Goal: Information Seeking & Learning: Learn about a topic

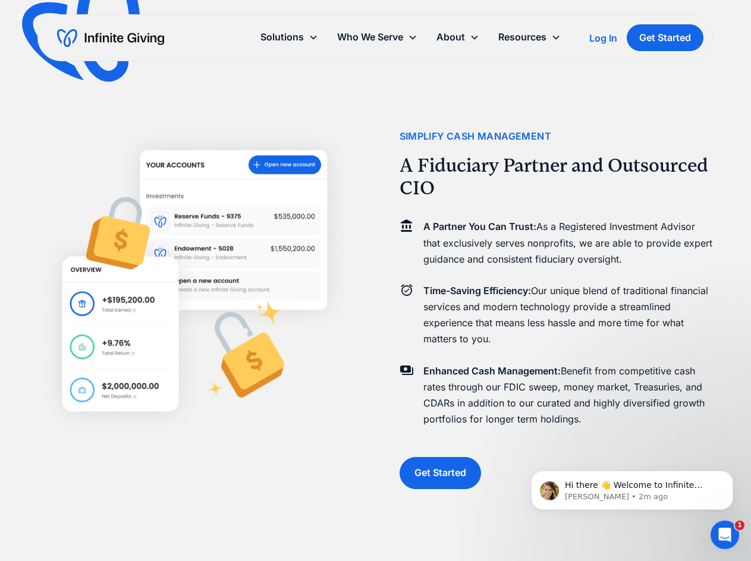
scroll to position [1153, 0]
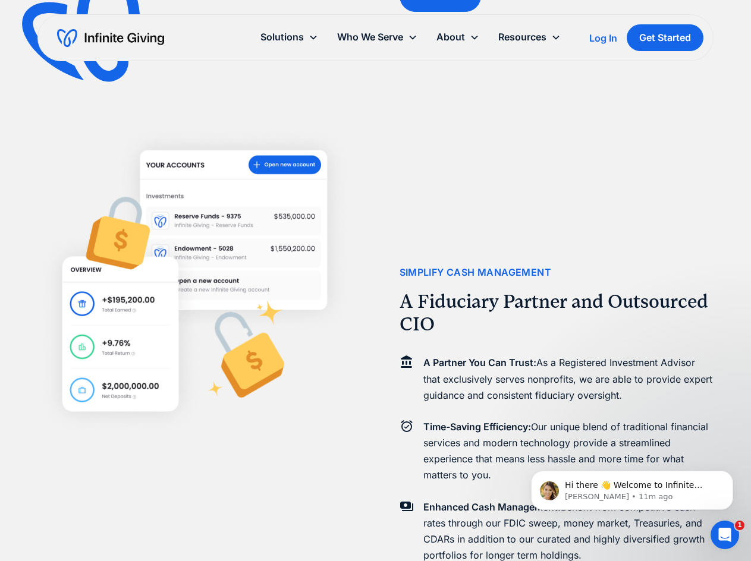
click at [42, 458] on div at bounding box center [194, 280] width 314 height 561
click at [619, 493] on p "Kasey • 11m ago" at bounding box center [641, 497] width 153 height 11
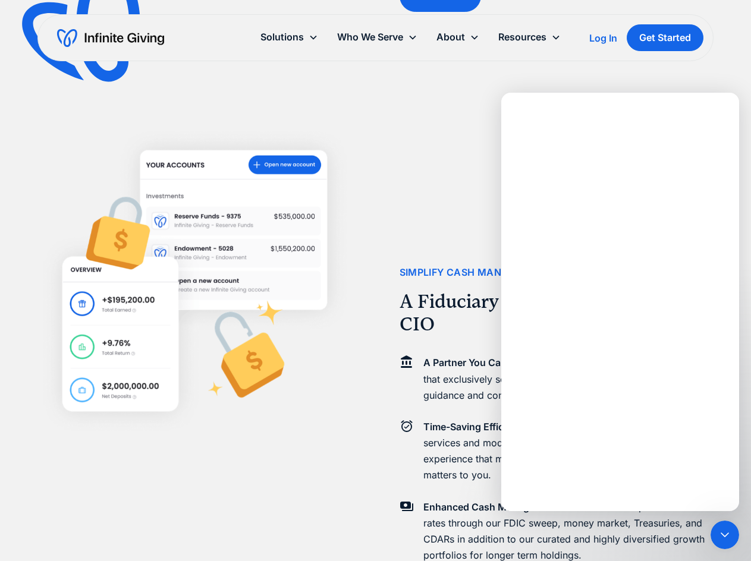
scroll to position [0, 0]
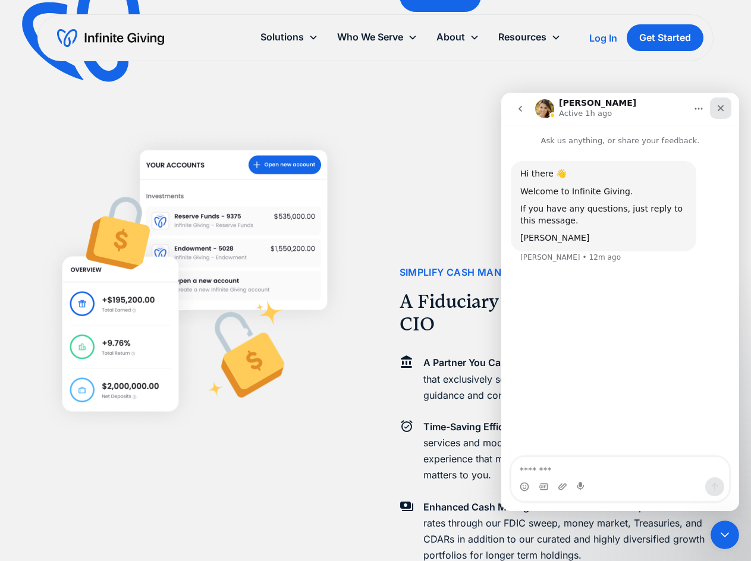
click at [720, 111] on icon "Close" at bounding box center [721, 108] width 10 height 10
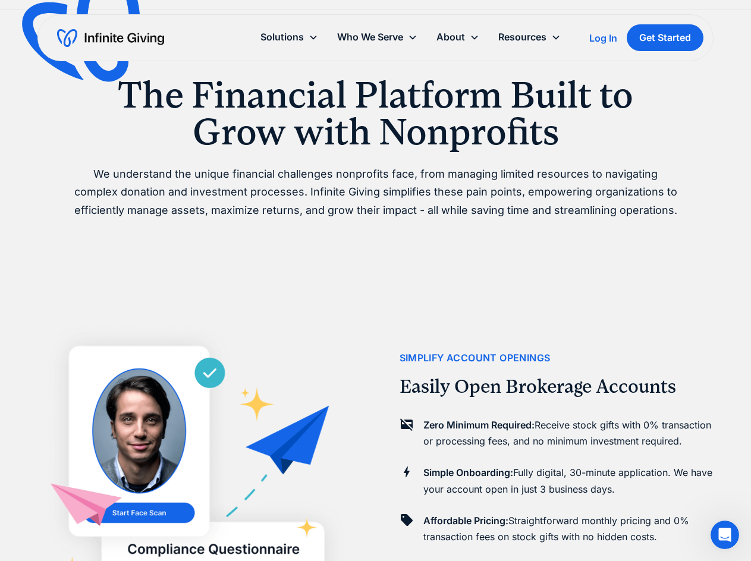
scroll to position [440, 0]
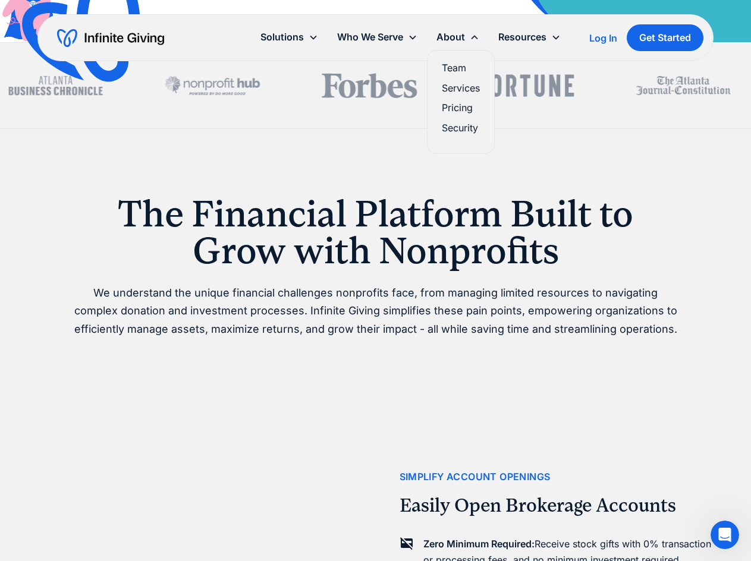
click at [462, 68] on link "Team" at bounding box center [461, 68] width 38 height 16
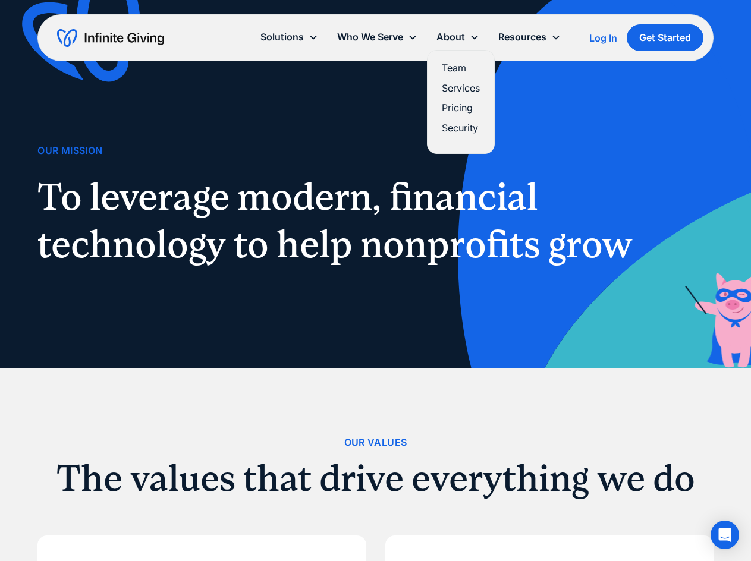
click at [459, 92] on link "Services" at bounding box center [461, 88] width 38 height 16
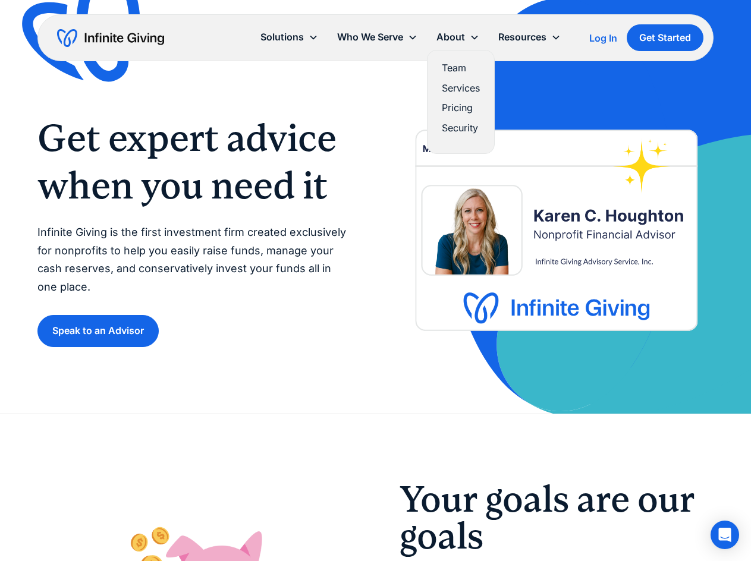
click at [456, 111] on link "Pricing" at bounding box center [461, 108] width 38 height 16
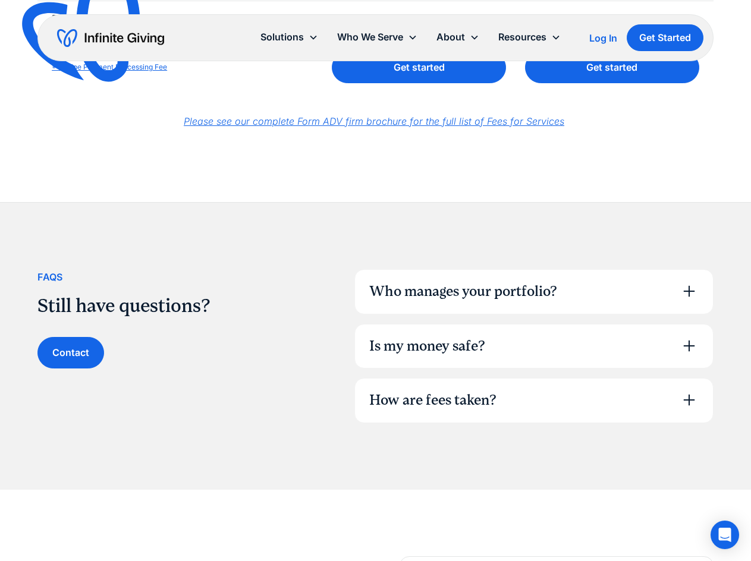
scroll to position [757, 0]
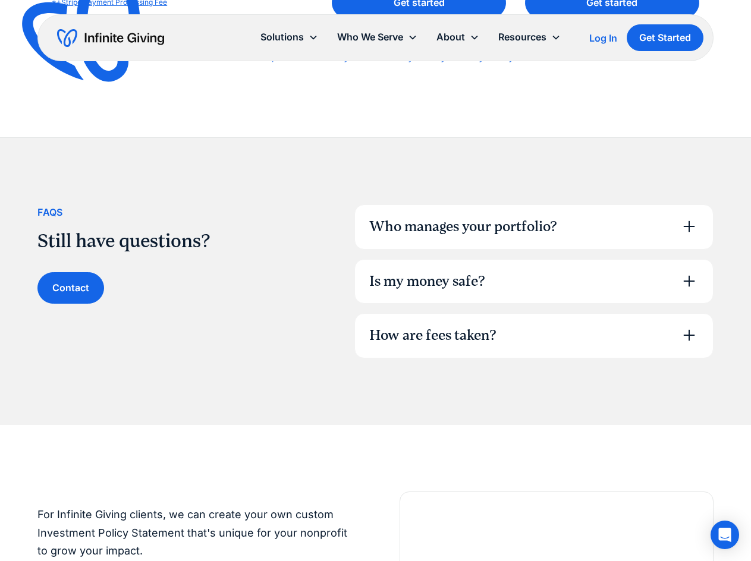
click at [684, 226] on icon at bounding box center [688, 226] width 19 height 19
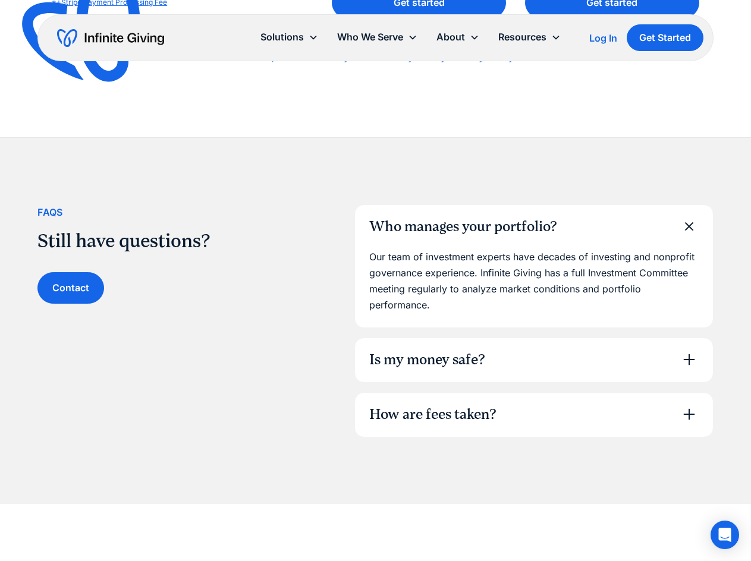
click at [684, 226] on icon at bounding box center [688, 226] width 27 height 27
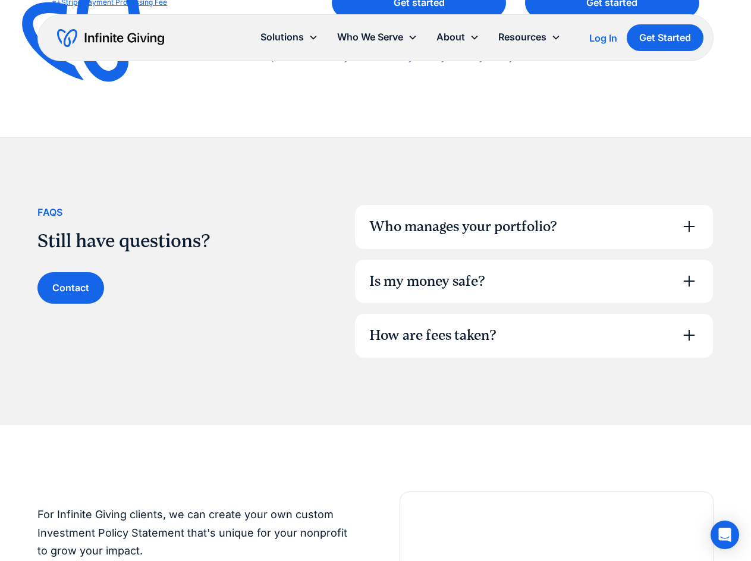
click at [690, 280] on icon at bounding box center [688, 281] width 19 height 19
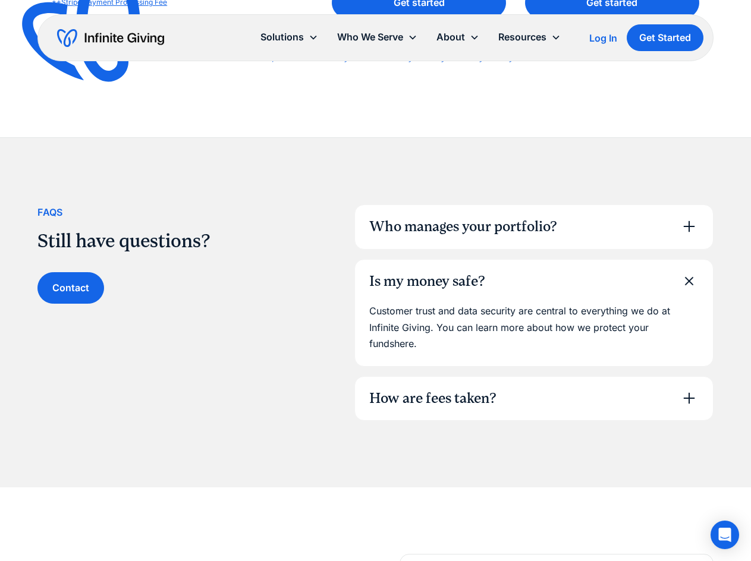
click at [690, 280] on icon at bounding box center [688, 280] width 15 height 15
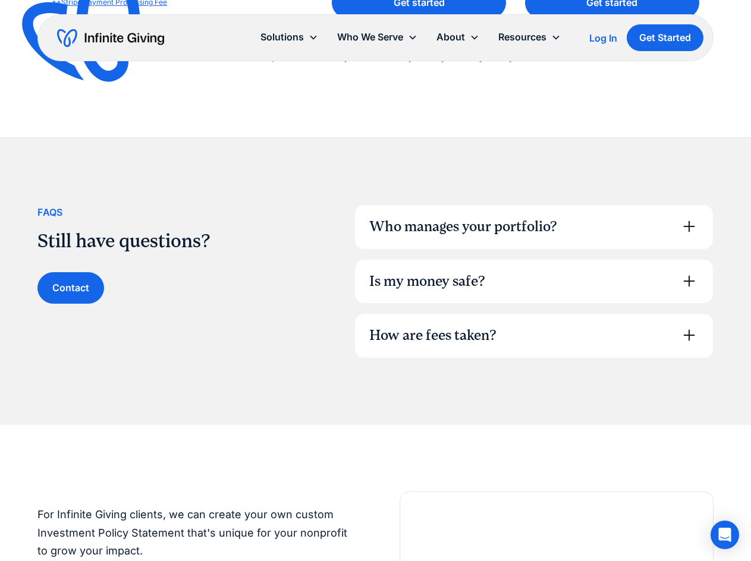
click at [687, 333] on icon at bounding box center [688, 335] width 19 height 19
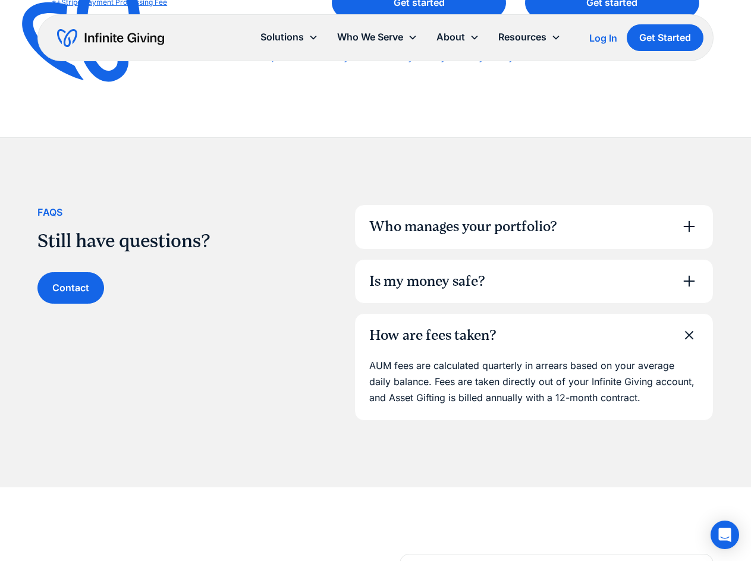
click at [687, 333] on icon at bounding box center [688, 335] width 15 height 15
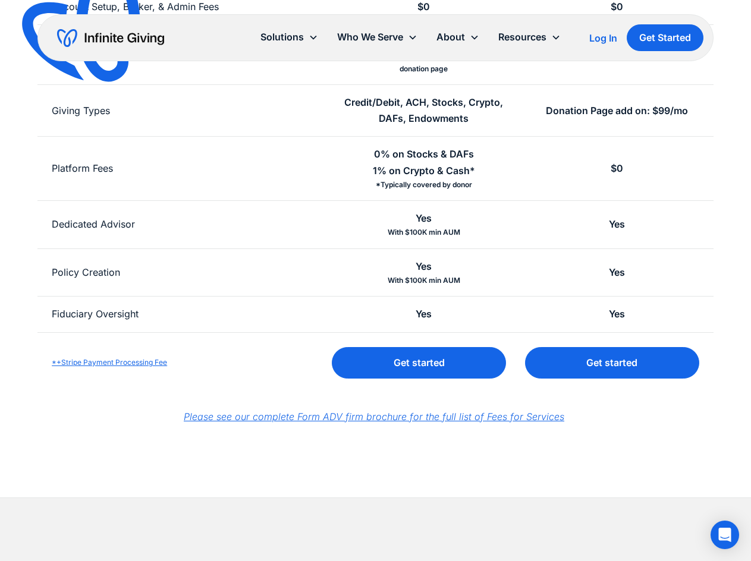
scroll to position [0, 0]
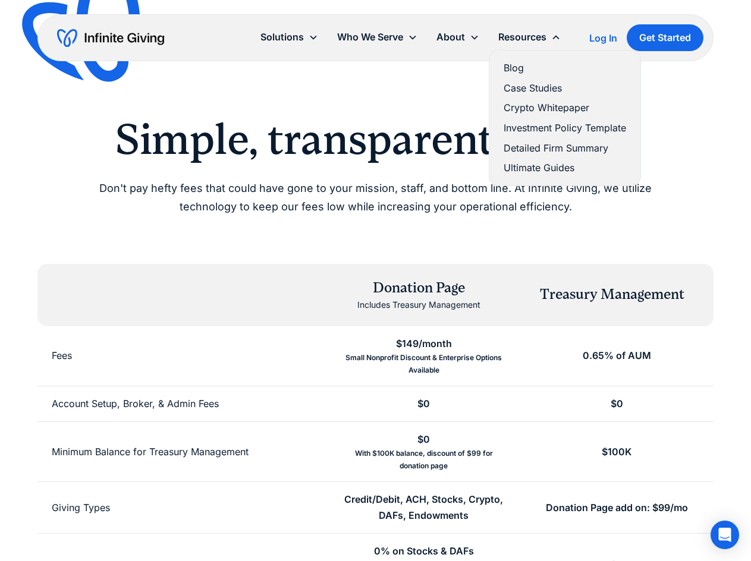
click at [540, 130] on link "Investment Policy Template" at bounding box center [564, 128] width 122 height 16
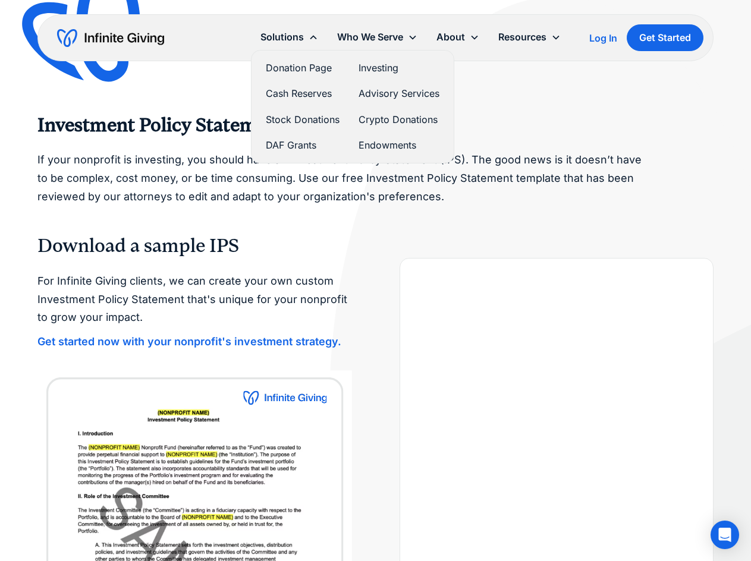
click at [367, 93] on link "Advisory Services" at bounding box center [398, 94] width 81 height 16
